Goal: Information Seeking & Learning: Compare options

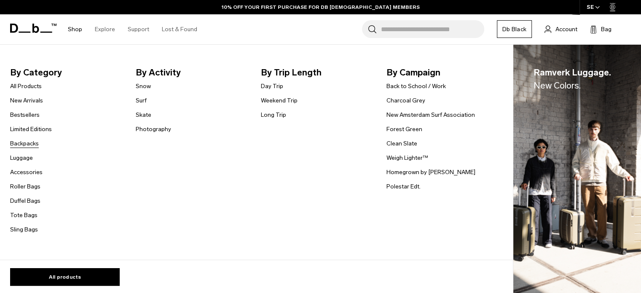
click at [30, 145] on link "Backpacks" at bounding box center [24, 143] width 29 height 9
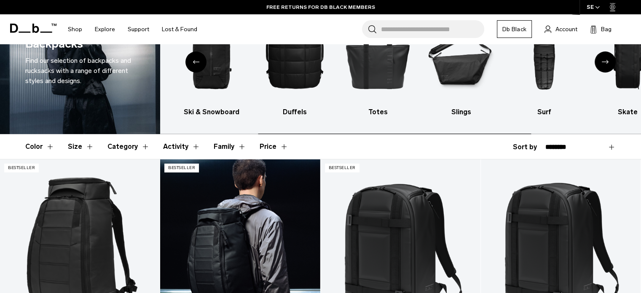
scroll to position [126, 0]
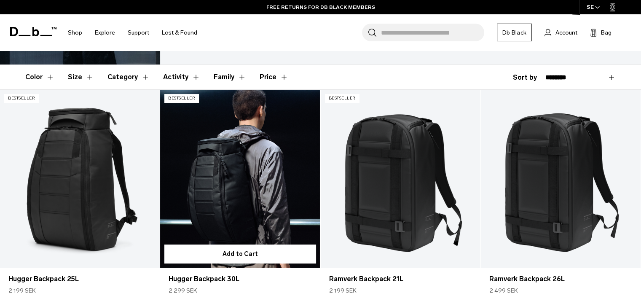
click at [260, 169] on link "Hugger Backpack 30L" at bounding box center [240, 178] width 160 height 177
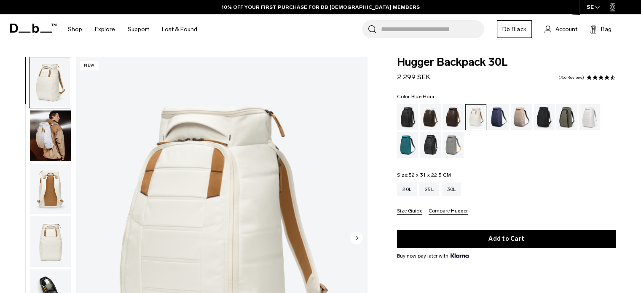
click at [499, 116] on div "Blue Hour" at bounding box center [498, 117] width 21 height 26
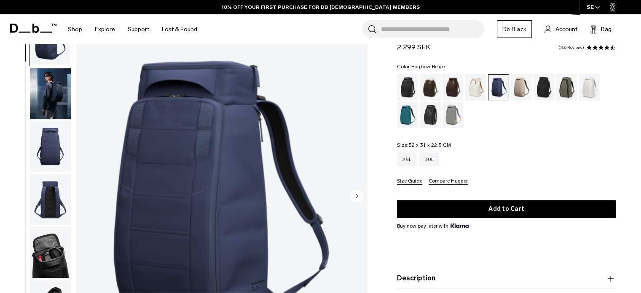
click at [518, 91] on div "Fogbow Beige" at bounding box center [521, 87] width 21 height 26
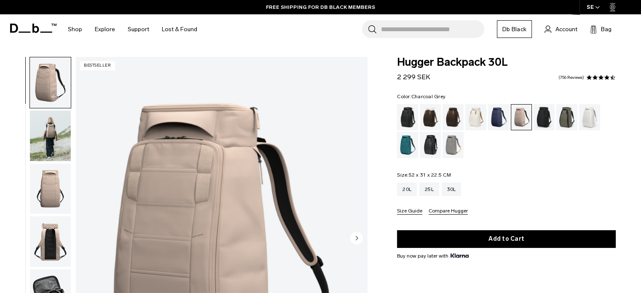
click at [550, 121] on div "Charcoal Grey" at bounding box center [544, 117] width 21 height 26
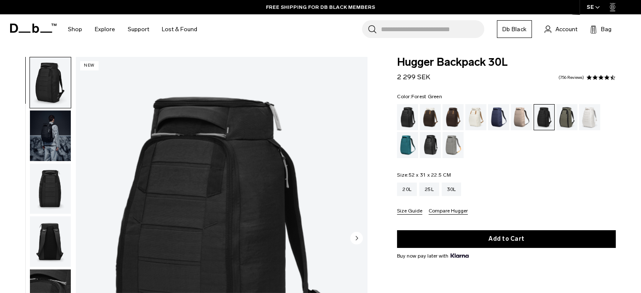
click at [565, 115] on div "Forest Green" at bounding box center [566, 117] width 21 height 26
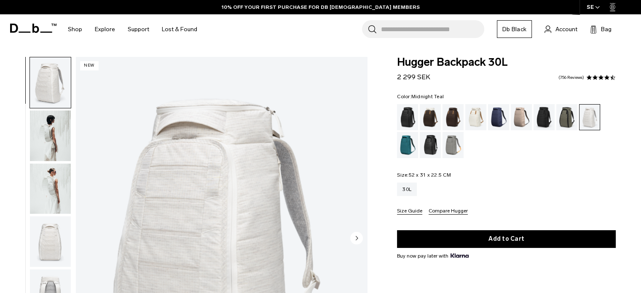
click at [406, 150] on div "Midnight Teal" at bounding box center [407, 145] width 21 height 26
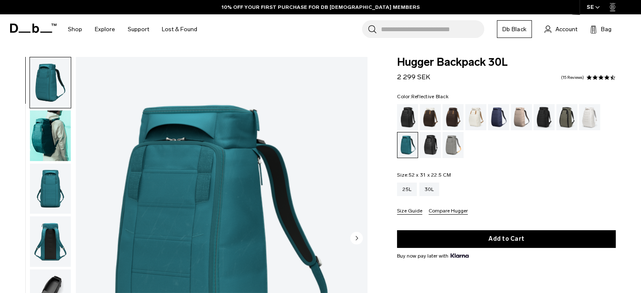
click at [432, 147] on div "Reflective Black" at bounding box center [430, 145] width 21 height 26
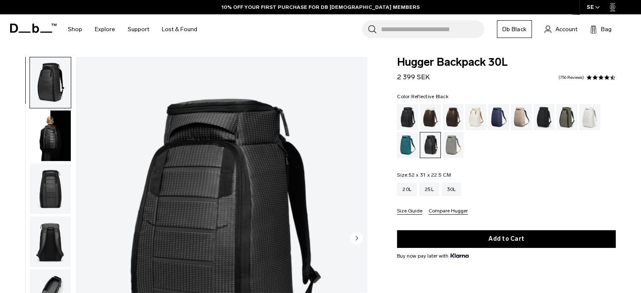
click at [52, 136] on img "button" at bounding box center [50, 135] width 41 height 51
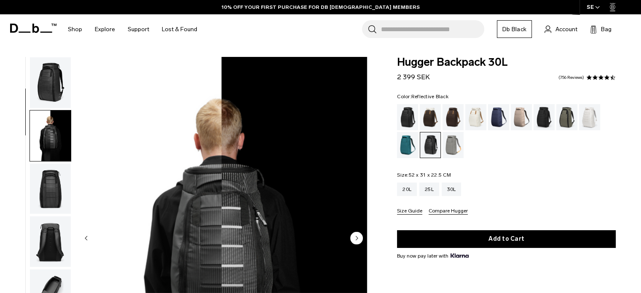
scroll to position [53, 0]
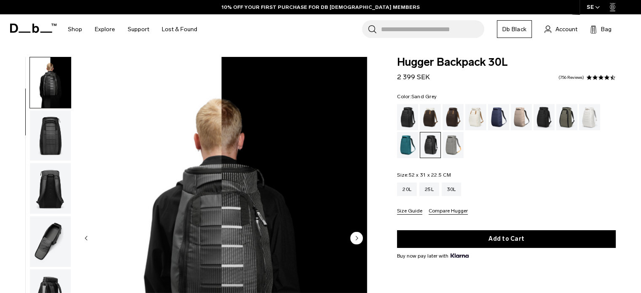
click at [454, 147] on div "Sand Grey" at bounding box center [453, 145] width 21 height 26
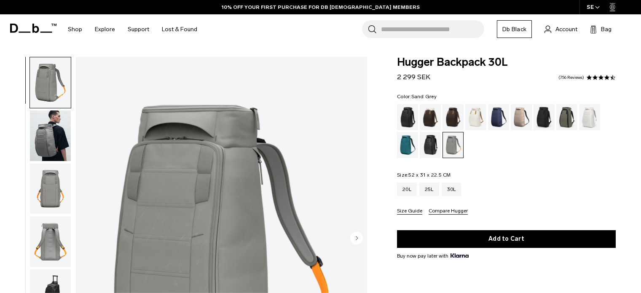
scroll to position [42, 0]
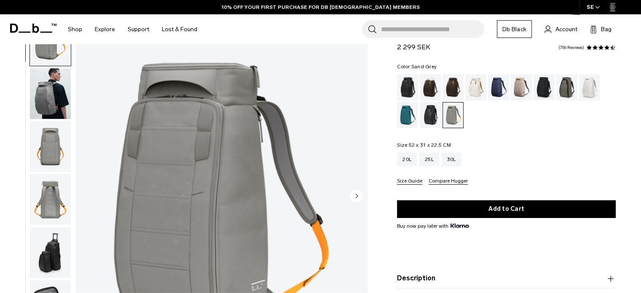
click at [43, 110] on img "button" at bounding box center [50, 93] width 41 height 51
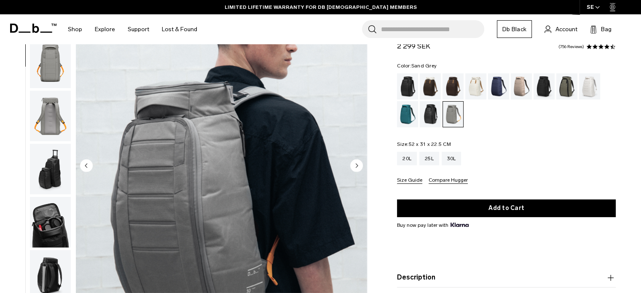
scroll to position [0, 0]
